Goal: Task Accomplishment & Management: Manage account settings

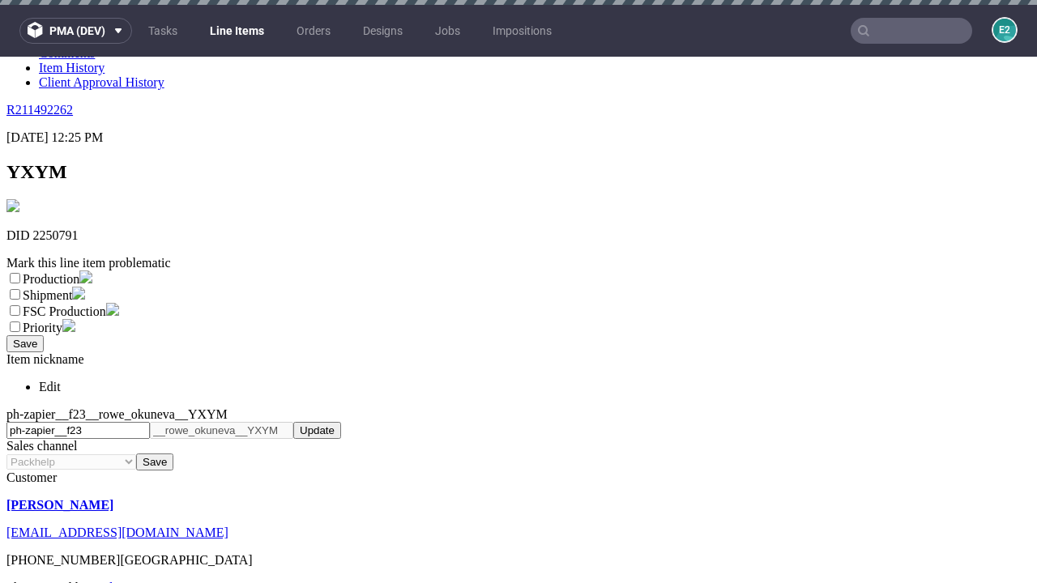
scroll to position [5, 0]
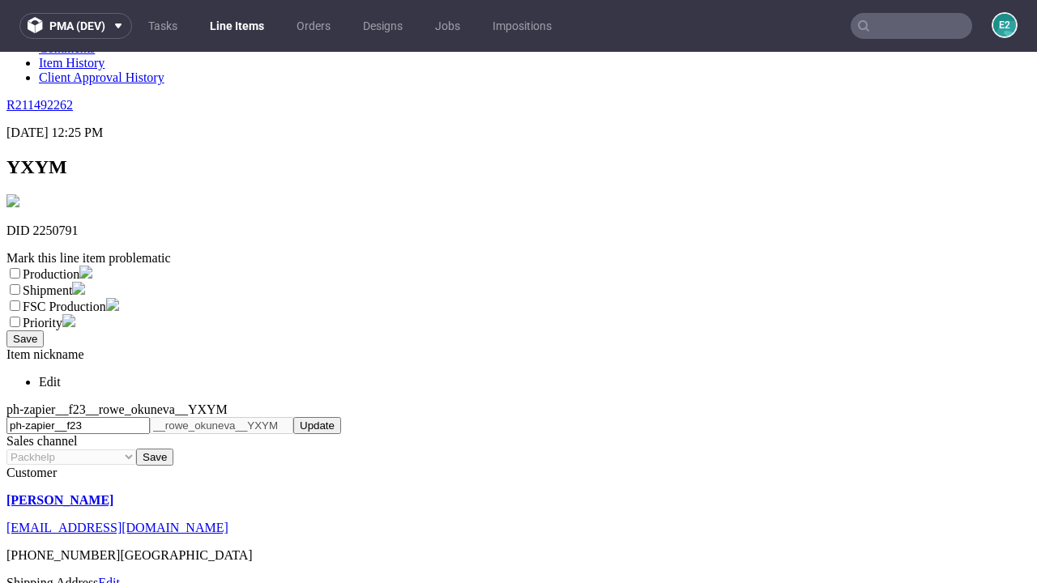
select select "dtp_ca_needed"
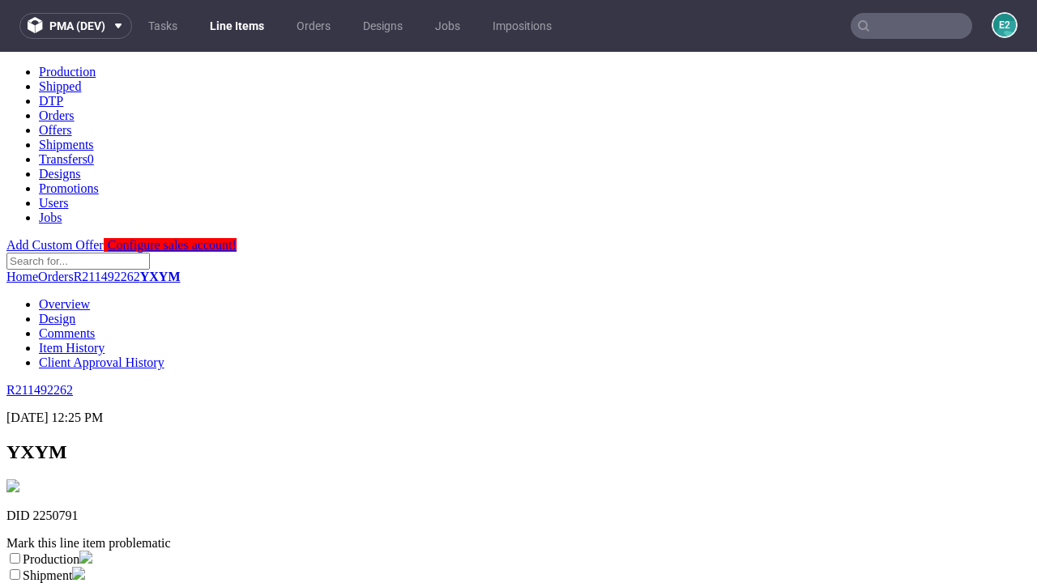
scroll to position [0, 0]
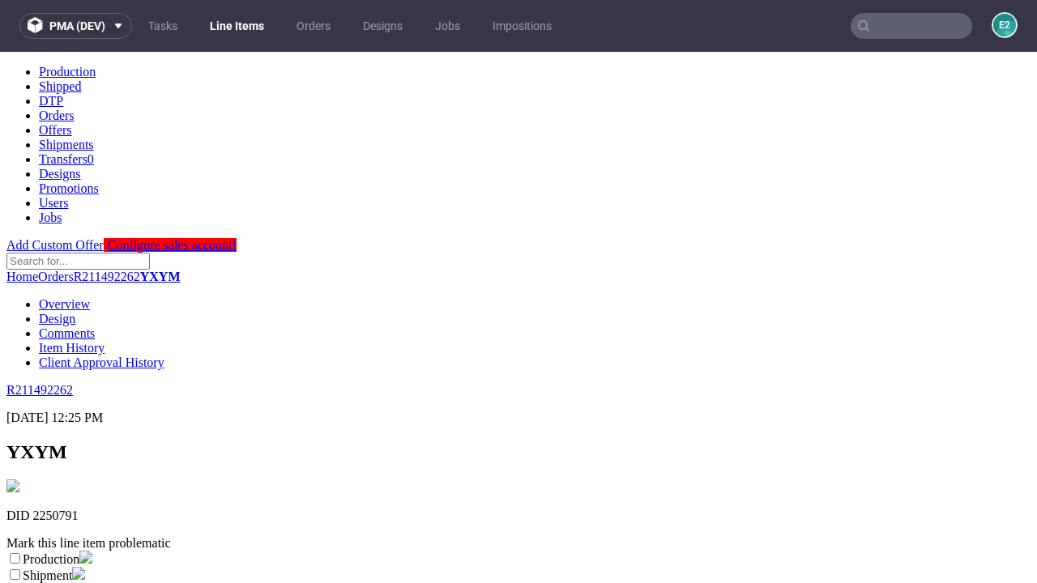
checkbox input "true"
